Goal: Answer question/provide support: Share knowledge or assist other users

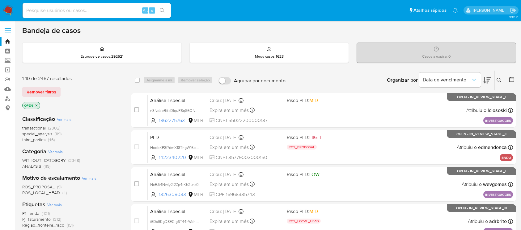
scroll to position [55, 0]
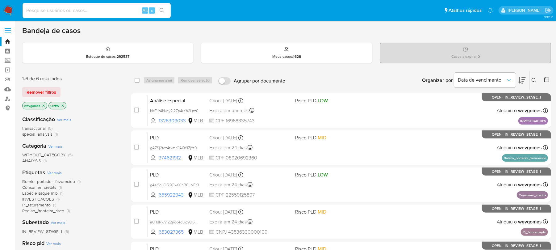
click at [54, 174] on span "Ver mais" at bounding box center [54, 173] width 15 height 6
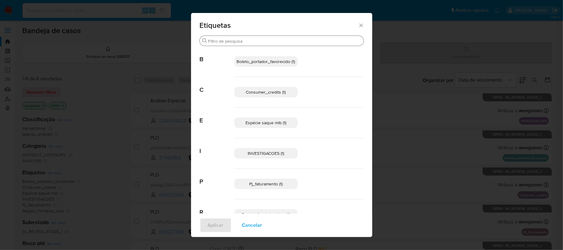
click at [259, 39] on input "Buscar" at bounding box center [284, 41] width 153 height 6
click at [358, 27] on icon "Fechar" at bounding box center [361, 25] width 6 height 6
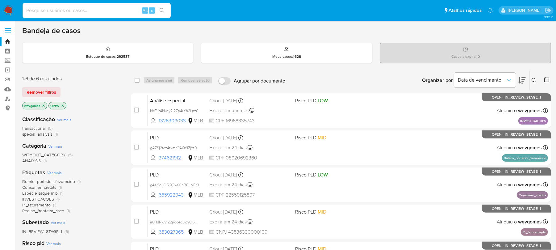
click at [45, 106] on icon "close-filter" at bounding box center [44, 106] width 4 height 4
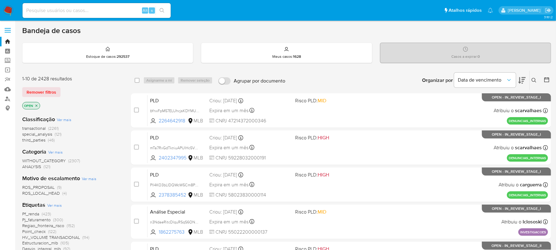
click at [58, 206] on span "Ver mais" at bounding box center [54, 205] width 15 height 6
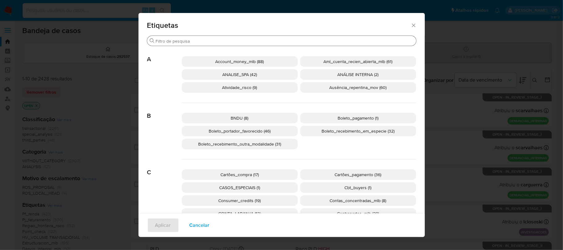
click at [286, 40] on input "Buscar" at bounding box center [285, 41] width 258 height 6
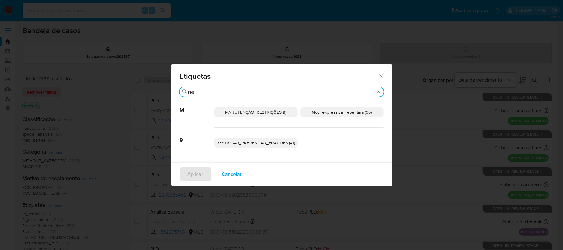
type input "res"
click at [239, 145] on span "RESTRICAO_PREVENCAO_FRAUDES (41)" at bounding box center [256, 143] width 78 height 6
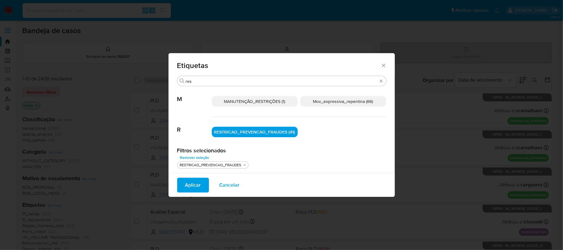
click at [197, 186] on span "Aplicar" at bounding box center [193, 185] width 16 height 14
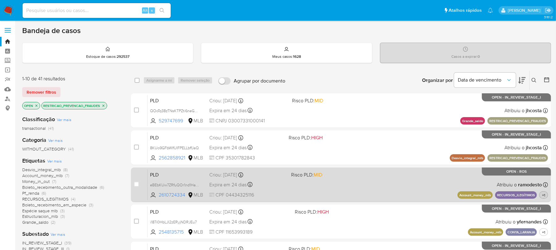
click at [545, 195] on span "+1" at bounding box center [544, 194] width 6 height 5
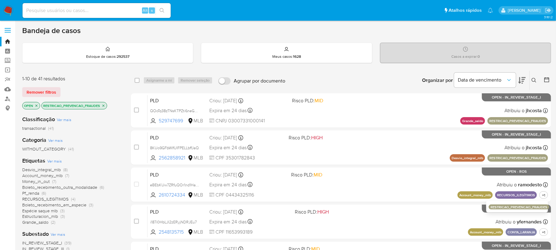
click at [103, 11] on input at bounding box center [97, 10] width 148 height 8
click at [94, 9] on input at bounding box center [97, 10] width 148 height 8
paste input "fjgok7JvYY6cJ9F0vKdVpgP5"
type input "fjgok7JvYY6cJ9F0vKdVpgP5"
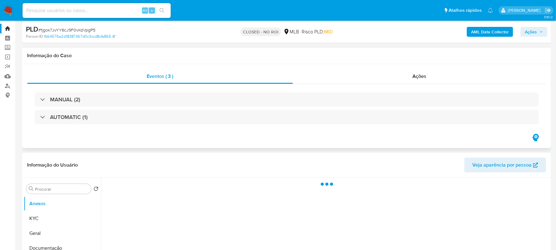
select select "10"
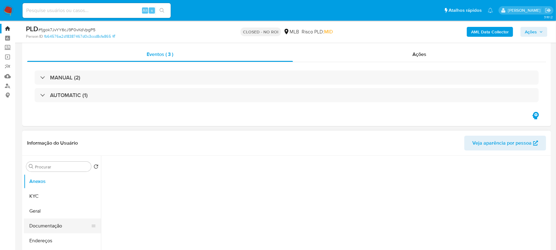
scroll to position [55, 0]
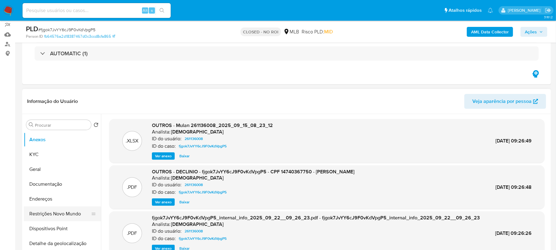
click at [44, 215] on button "Restrições Novo Mundo" at bounding box center [60, 213] width 72 height 15
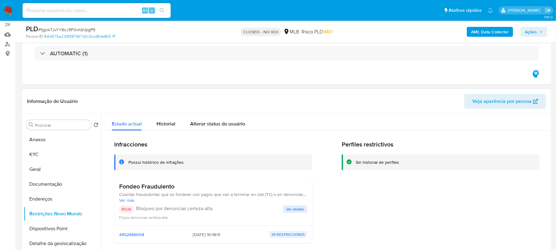
drag, startPoint x: 119, startPoint y: 186, endPoint x: 179, endPoint y: 187, distance: 60.0
click at [179, 187] on h3 "Fondeo Fraudulento" at bounding box center [213, 187] width 188 height 8
